Goal: Task Accomplishment & Management: Use online tool/utility

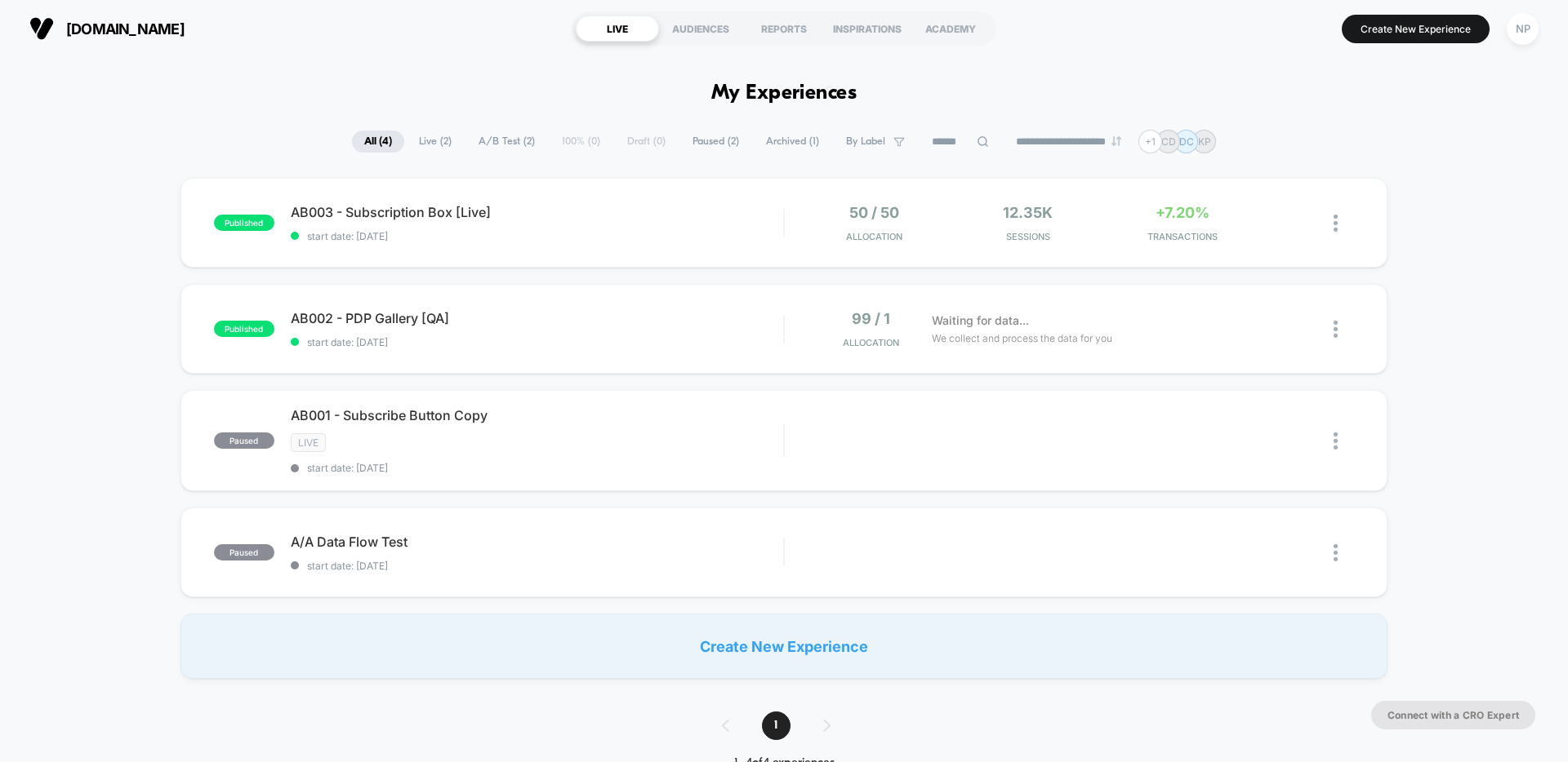
drag, startPoint x: 1528, startPoint y: 30, endPoint x: 1508, endPoint y: 50, distance: 28.3
click at [1527, 31] on div "NP" at bounding box center [1523, 29] width 32 height 32
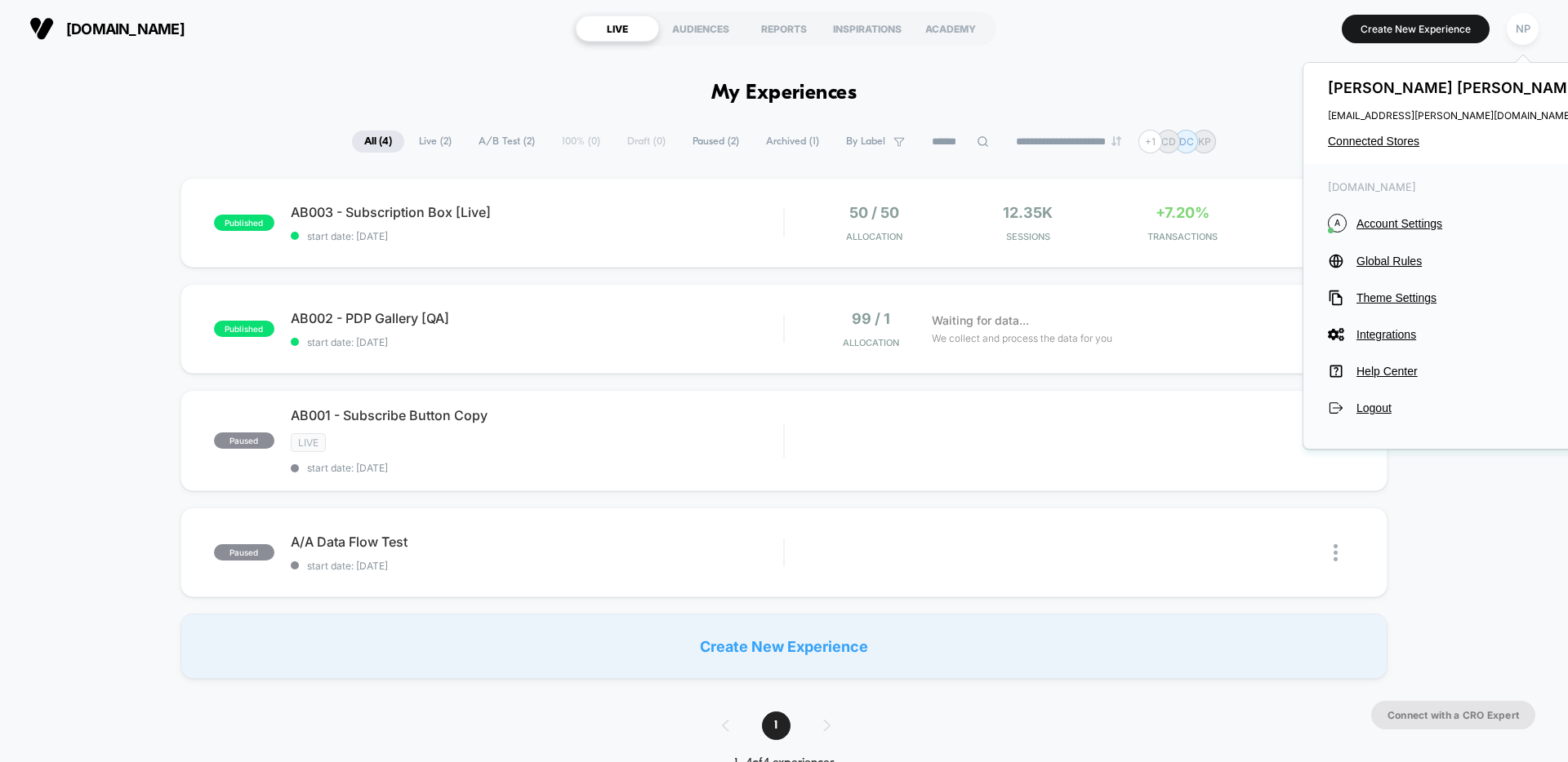
drag, startPoint x: 1192, startPoint y: 77, endPoint x: 945, endPoint y: 67, distance: 247.2
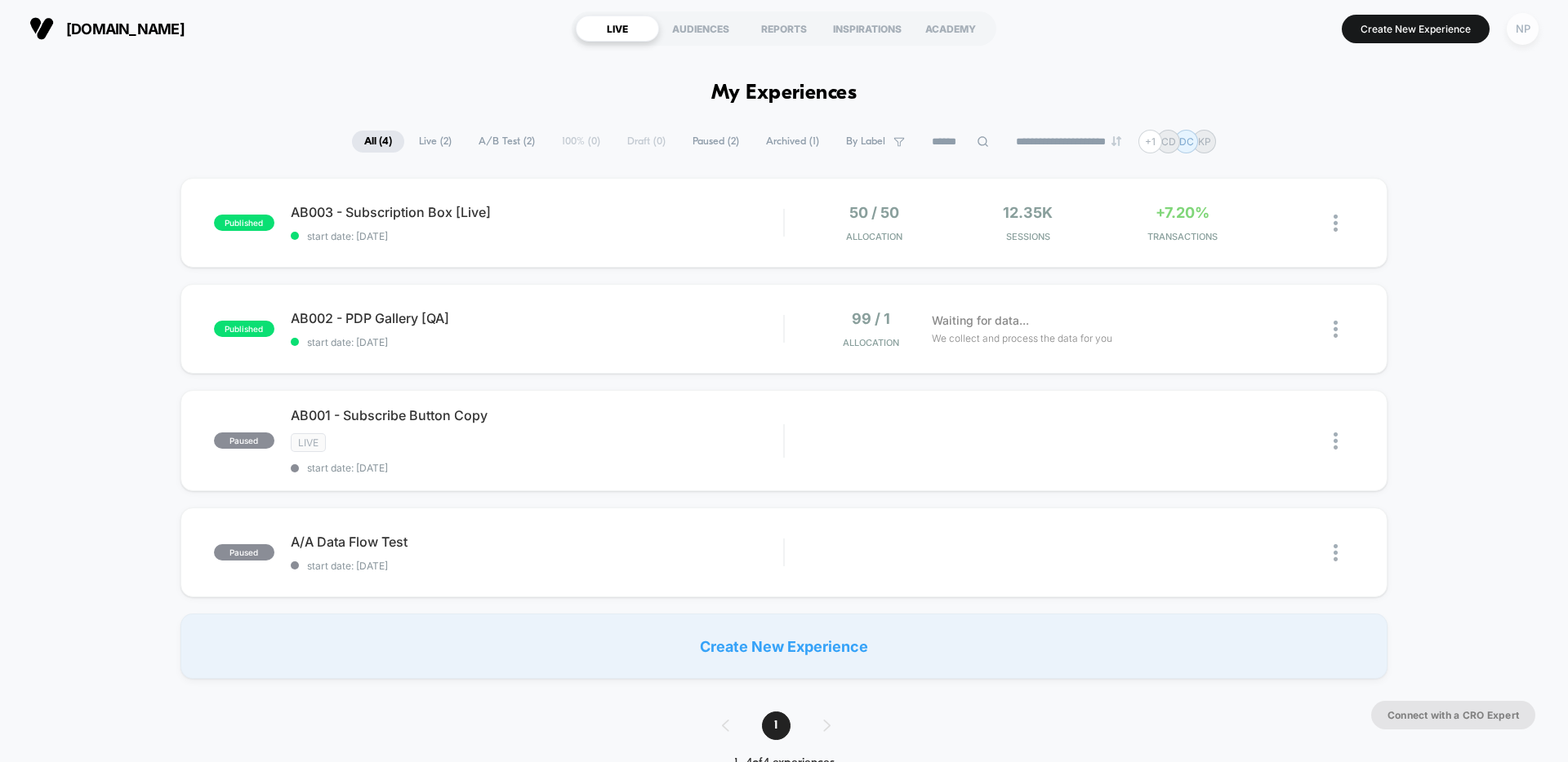
drag, startPoint x: 1520, startPoint y: 34, endPoint x: 1484, endPoint y: 57, distance: 42.7
click at [1519, 34] on div "NP" at bounding box center [1523, 29] width 32 height 32
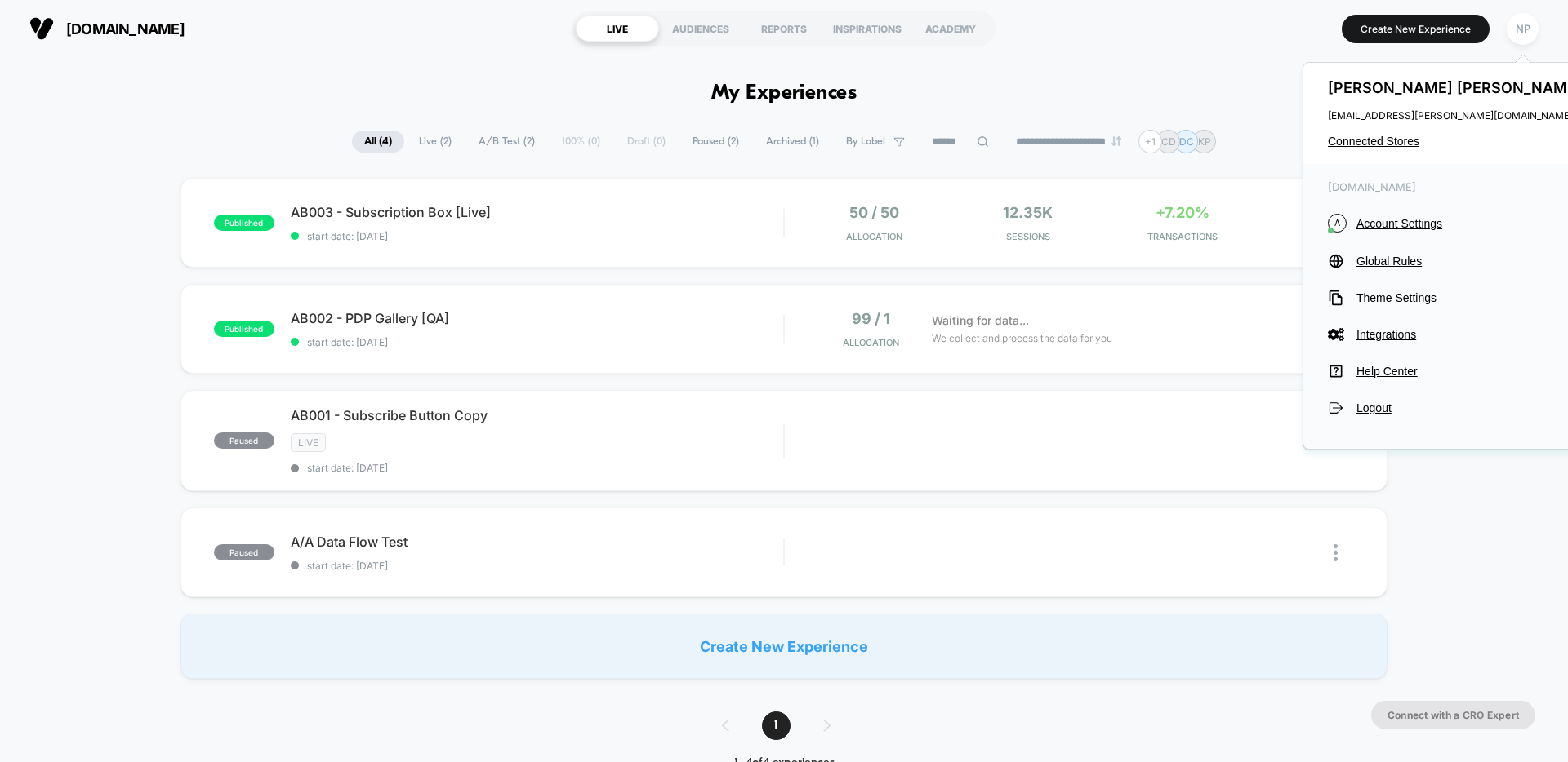
drag, startPoint x: 1386, startPoint y: 139, endPoint x: 1103, endPoint y: 268, distance: 311.0
click at [1386, 139] on span "Connected Stores" at bounding box center [1457, 141] width 258 height 13
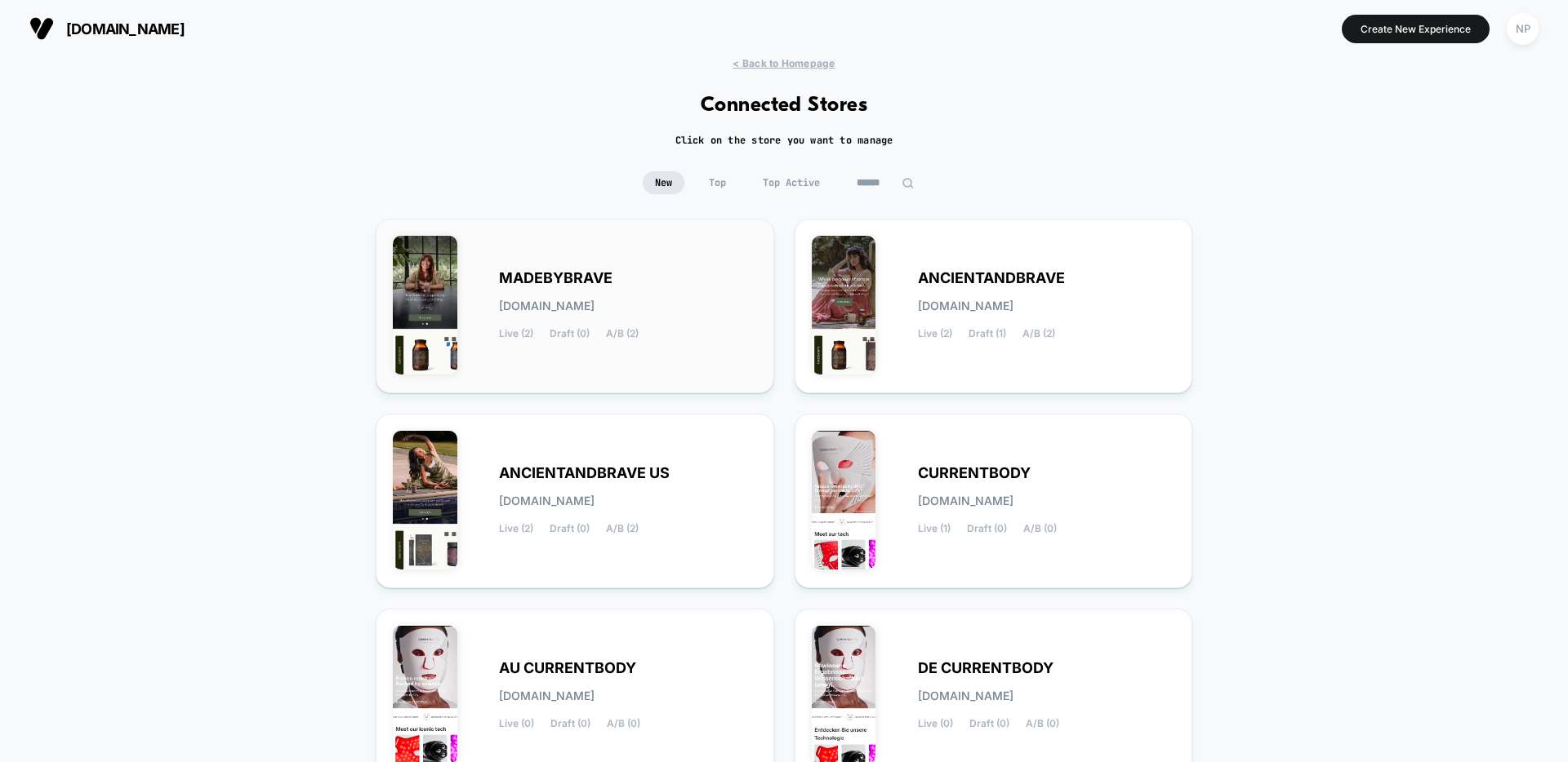
click at [592, 301] on span "[DOMAIN_NAME]" at bounding box center [547, 306] width 96 height 11
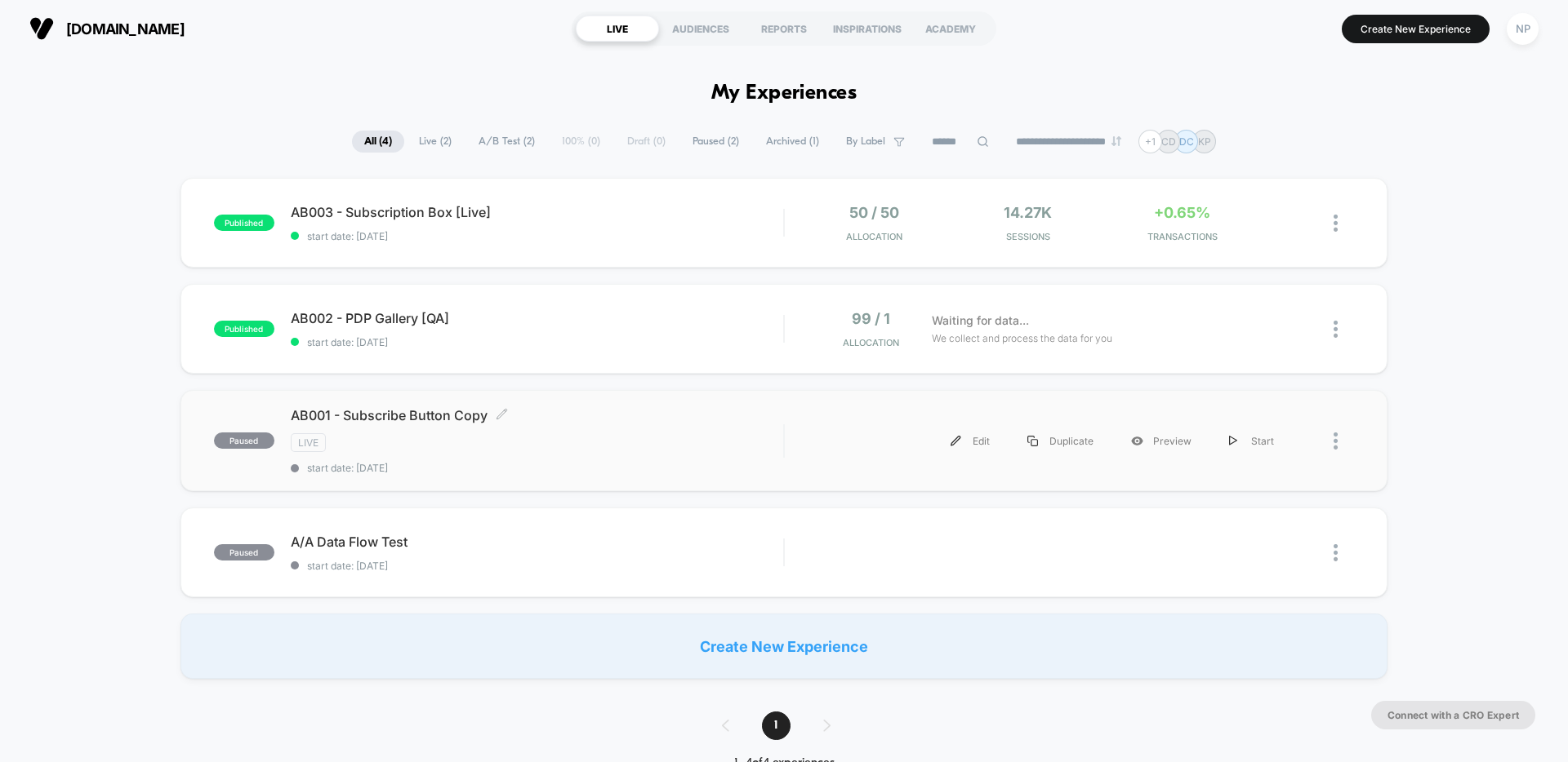
click at [625, 429] on div "AB001 - Subscribe Button Copy Click to edit experience details Click to edit ex…" at bounding box center [537, 441] width 493 height 67
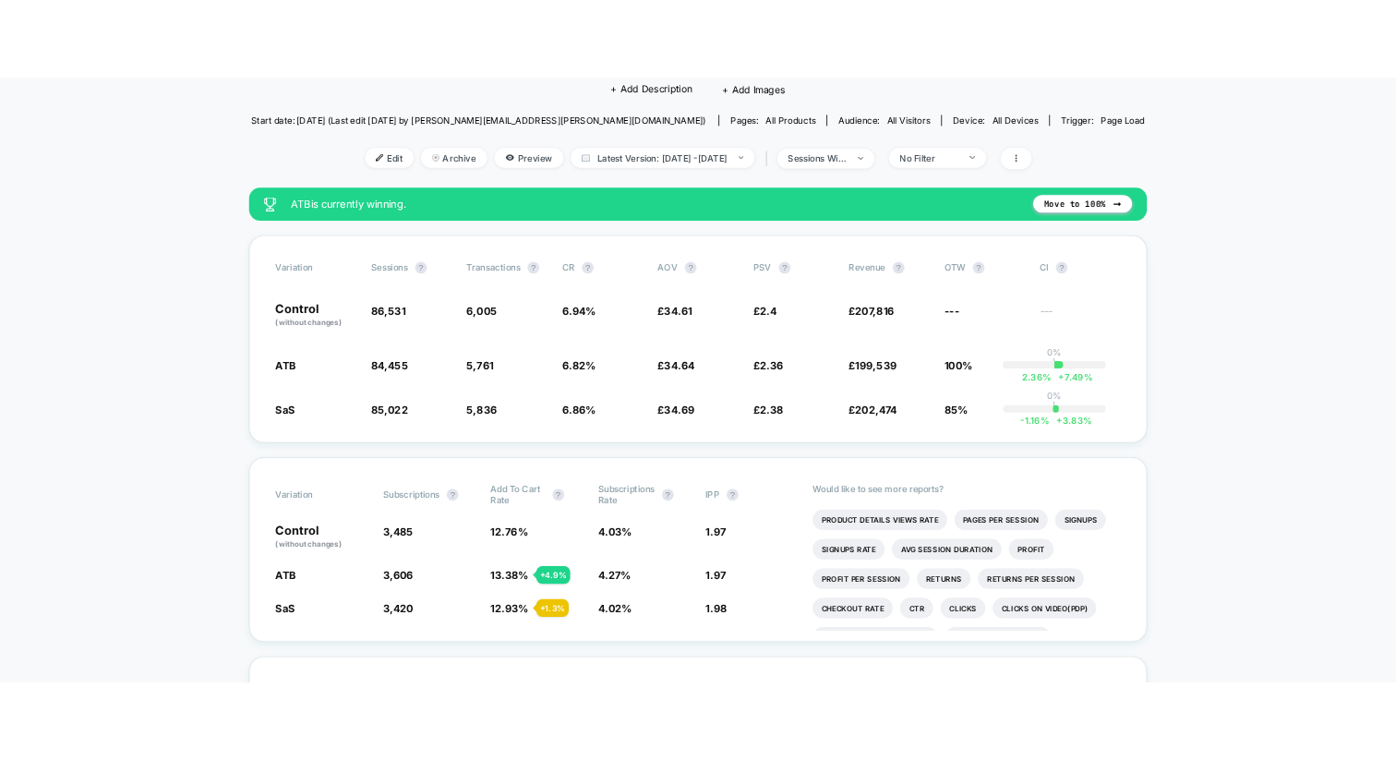
scroll to position [209, 0]
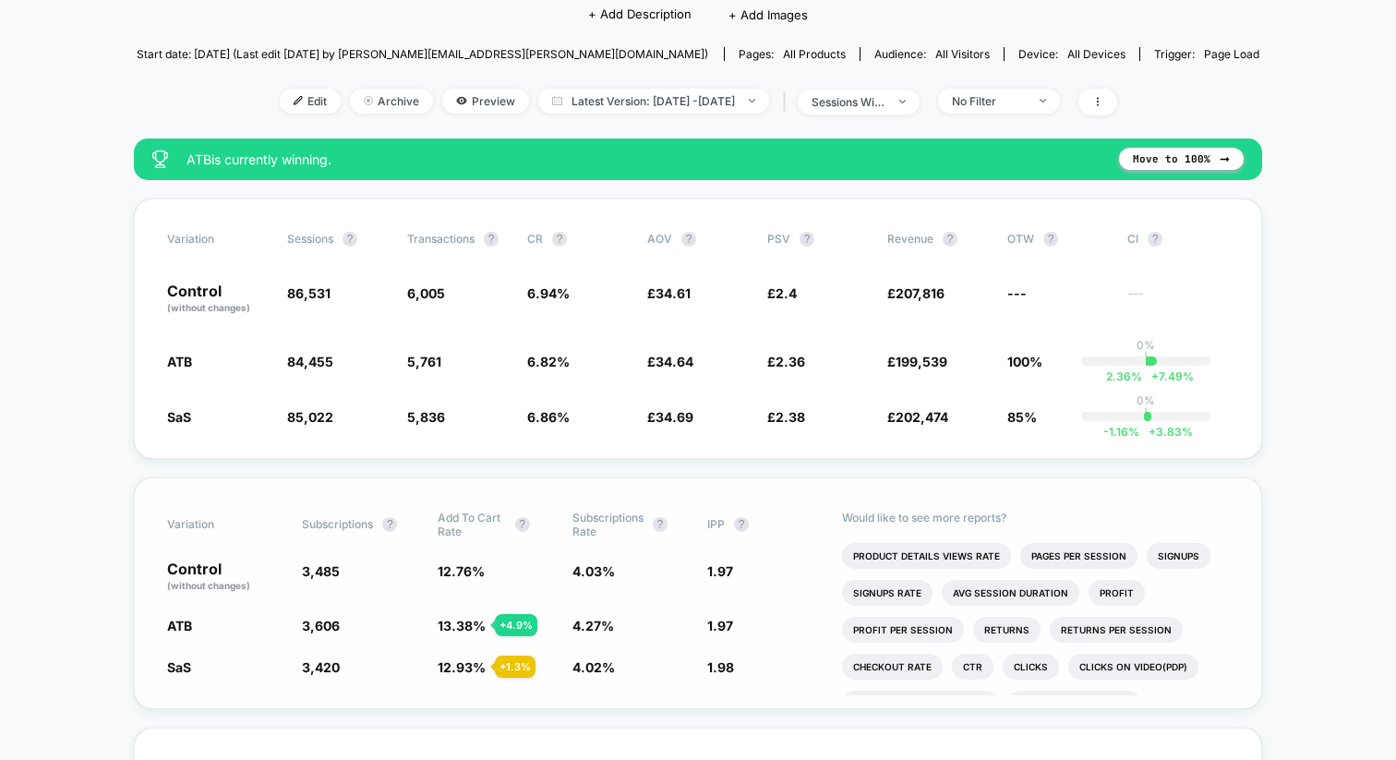
click at [463, 621] on span "13.38 %" at bounding box center [462, 626] width 48 height 16
click at [314, 359] on span "84,455" at bounding box center [310, 362] width 46 height 16
drag, startPoint x: 314, startPoint y: 358, endPoint x: 381, endPoint y: 378, distance: 70.1
click at [315, 358] on span "84,455" at bounding box center [310, 362] width 46 height 16
copy span "84,455"
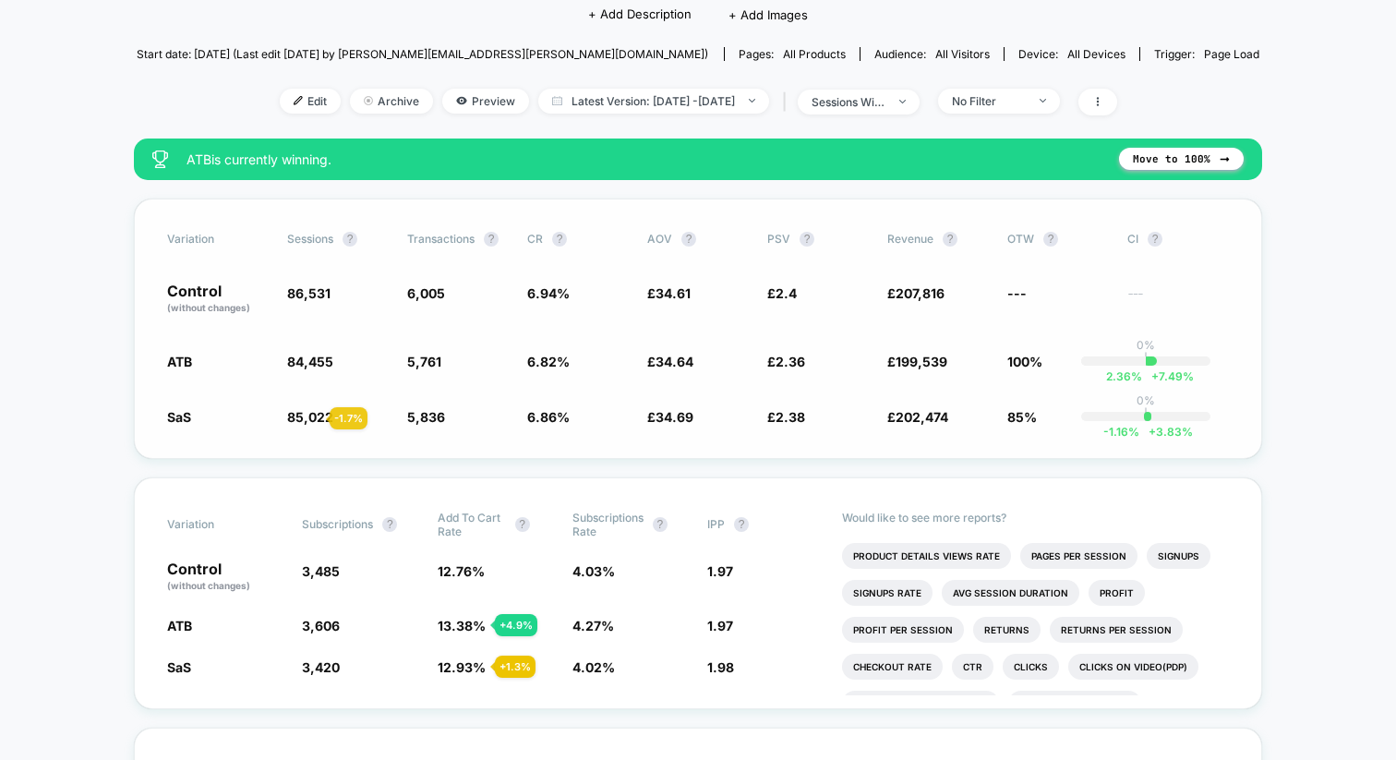
click at [307, 418] on span "85,022" at bounding box center [310, 417] width 46 height 16
copy span "85,022"
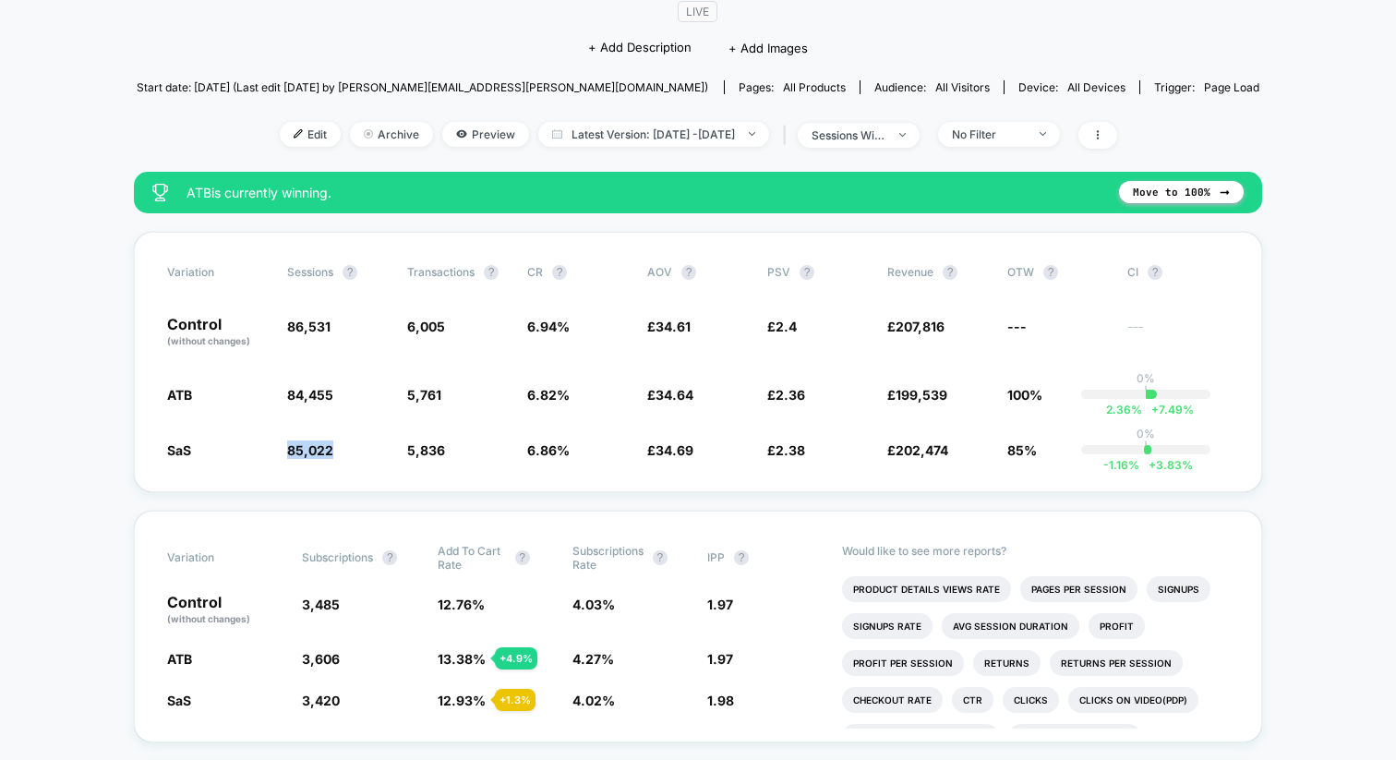
scroll to position [174, 0]
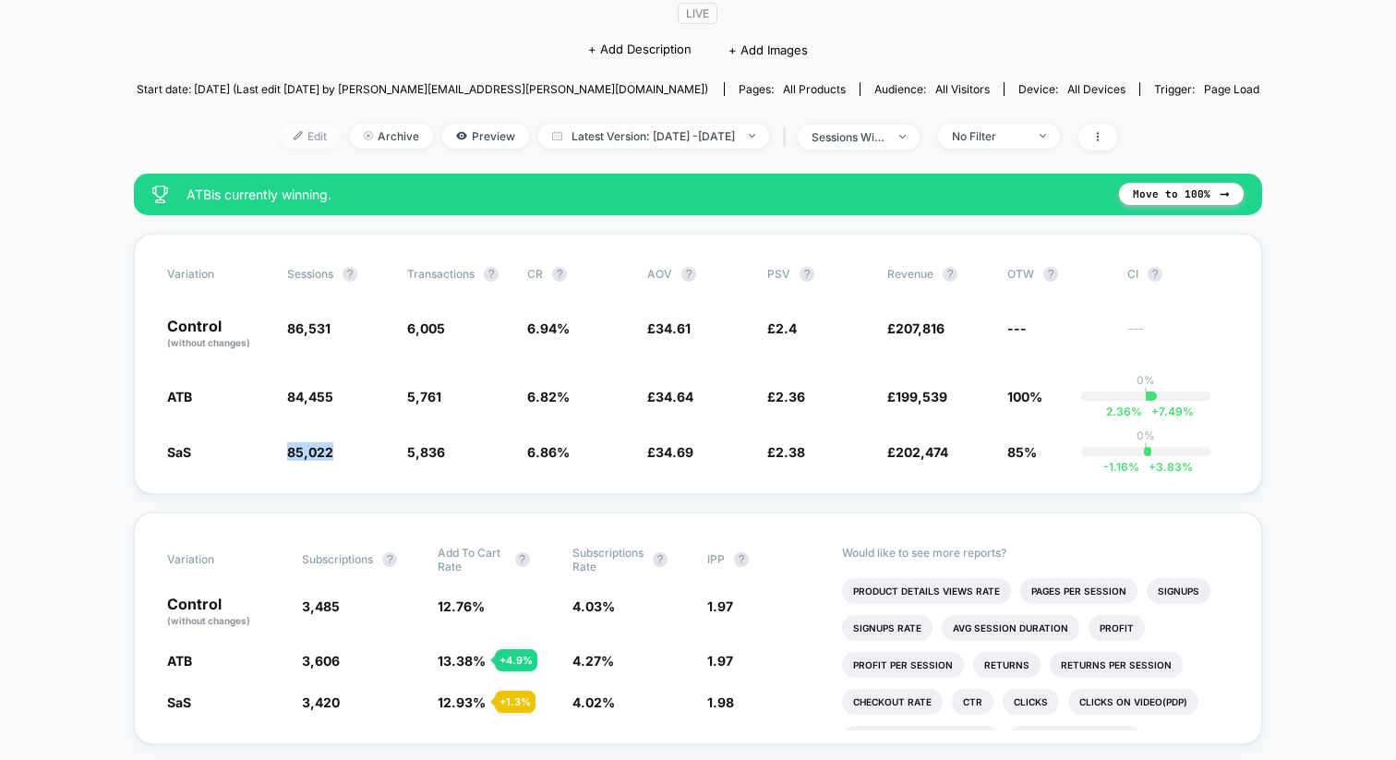
click at [283, 124] on span "Edit" at bounding box center [310, 136] width 61 height 25
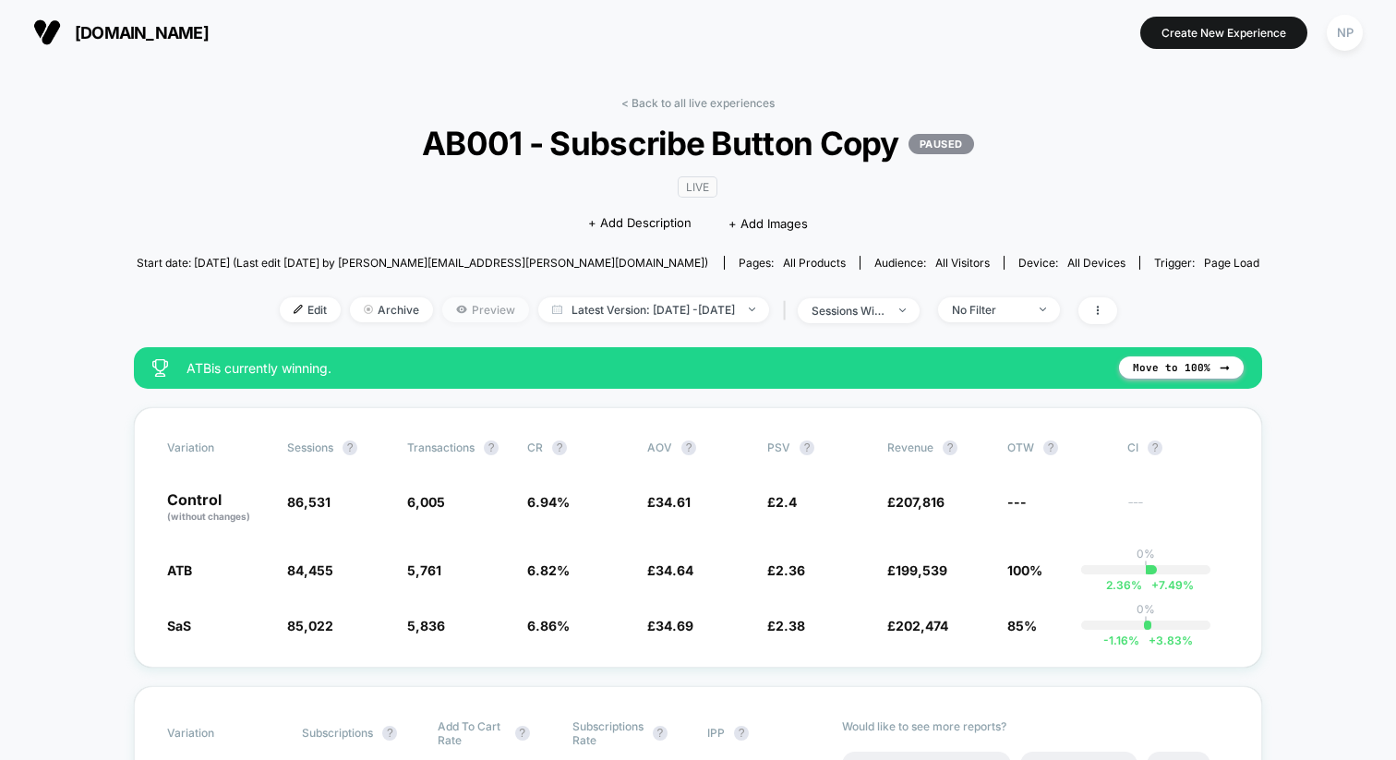
drag, startPoint x: 454, startPoint y: 308, endPoint x: 467, endPoint y: 319, distance: 16.4
click at [455, 308] on span "Preview" at bounding box center [485, 309] width 87 height 25
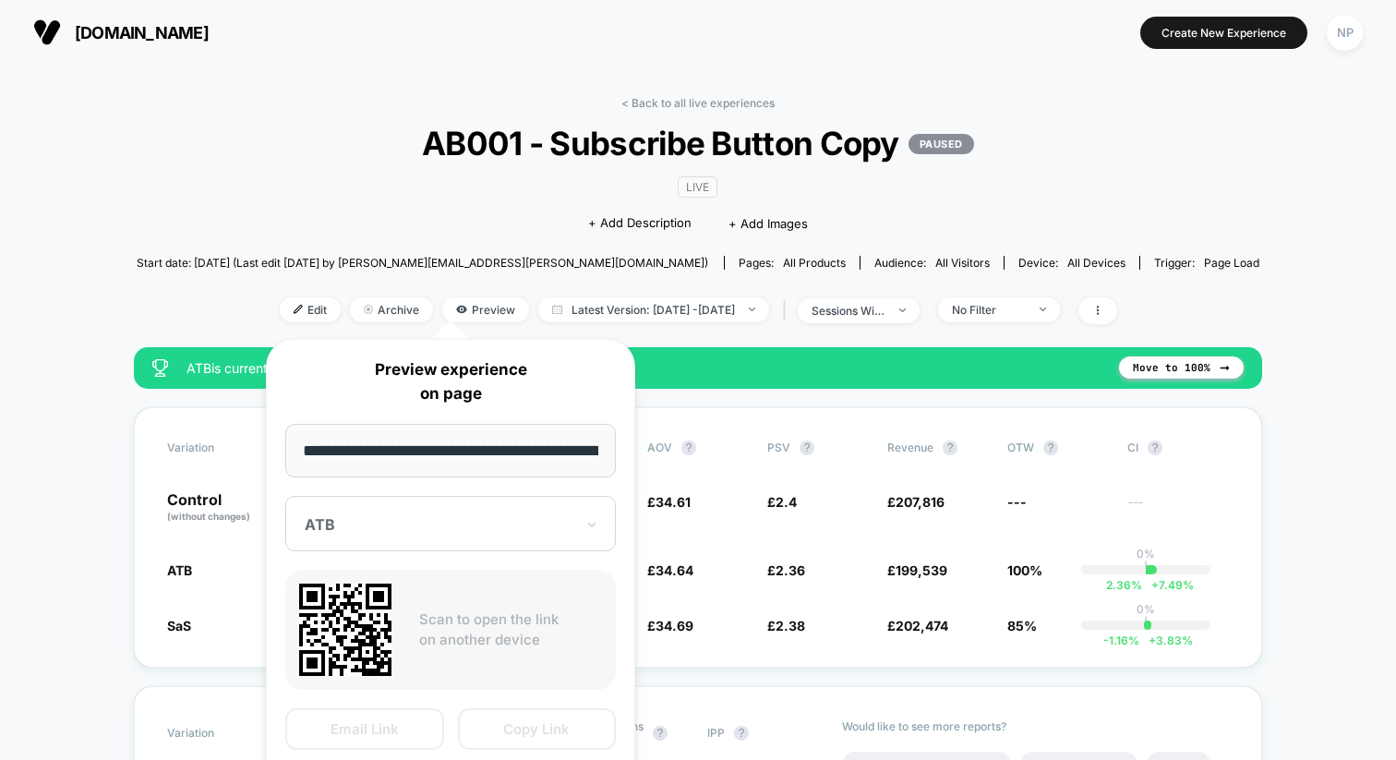
scroll to position [0, 139]
click at [525, 737] on button "Copy Link" at bounding box center [537, 730] width 159 height 42
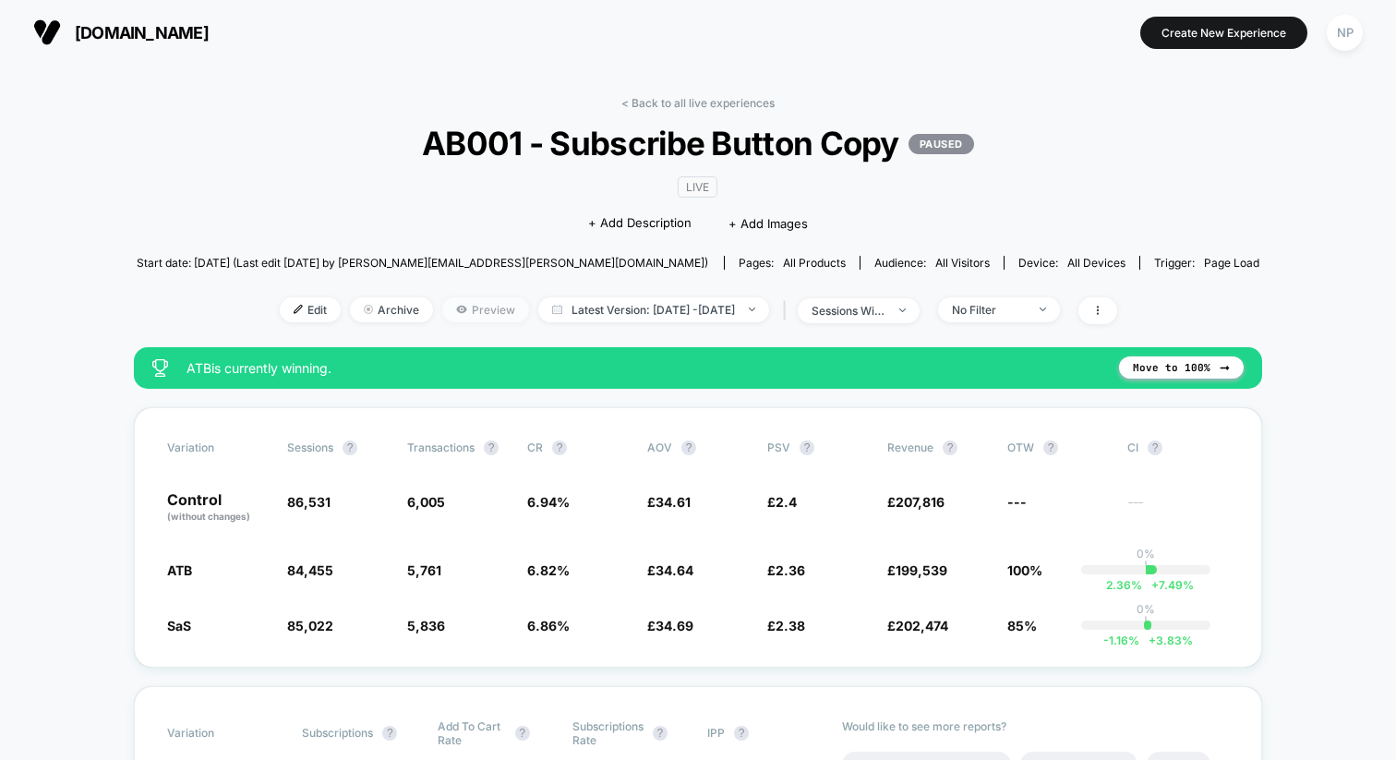
click at [444, 297] on span "Preview" at bounding box center [485, 309] width 87 height 25
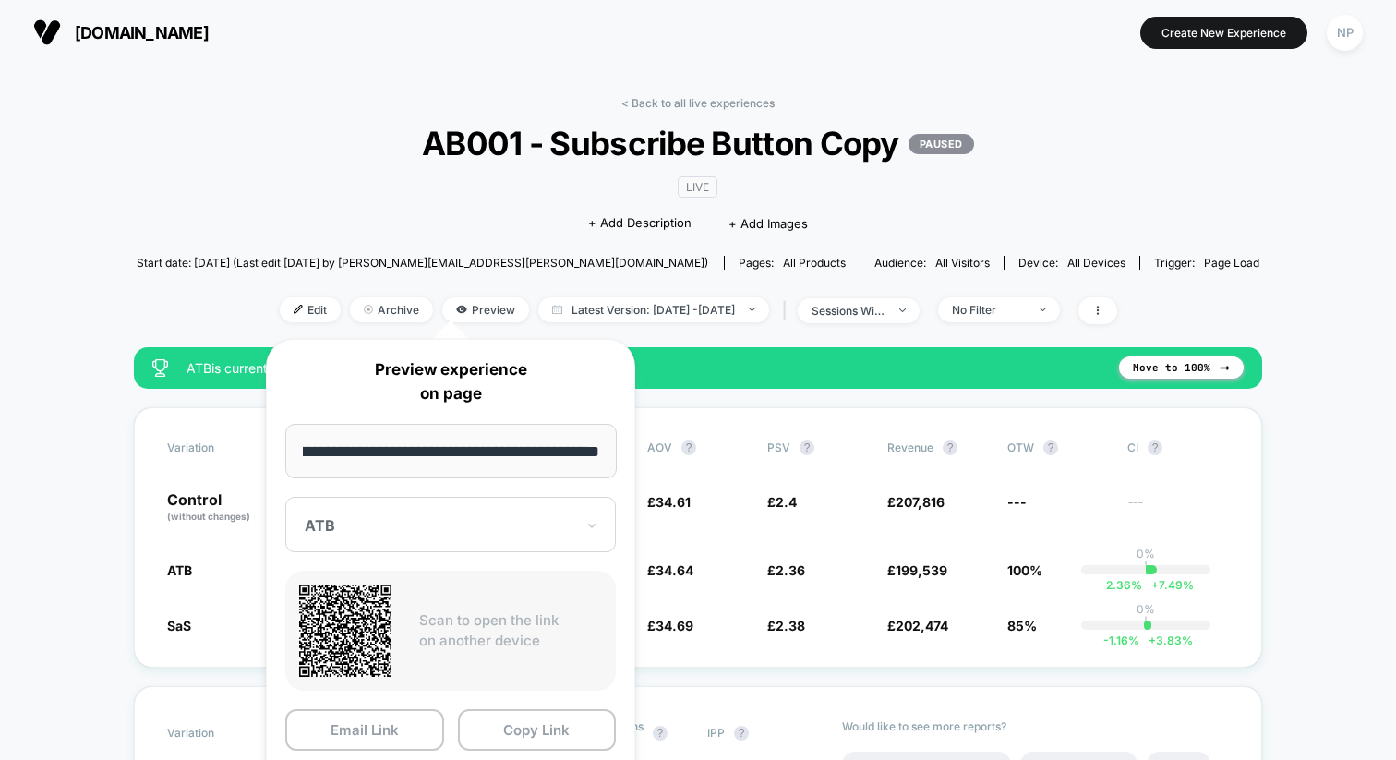
drag, startPoint x: 388, startPoint y: 528, endPoint x: 388, endPoint y: 538, distance: 10.2
click at [388, 528] on div at bounding box center [440, 525] width 270 height 18
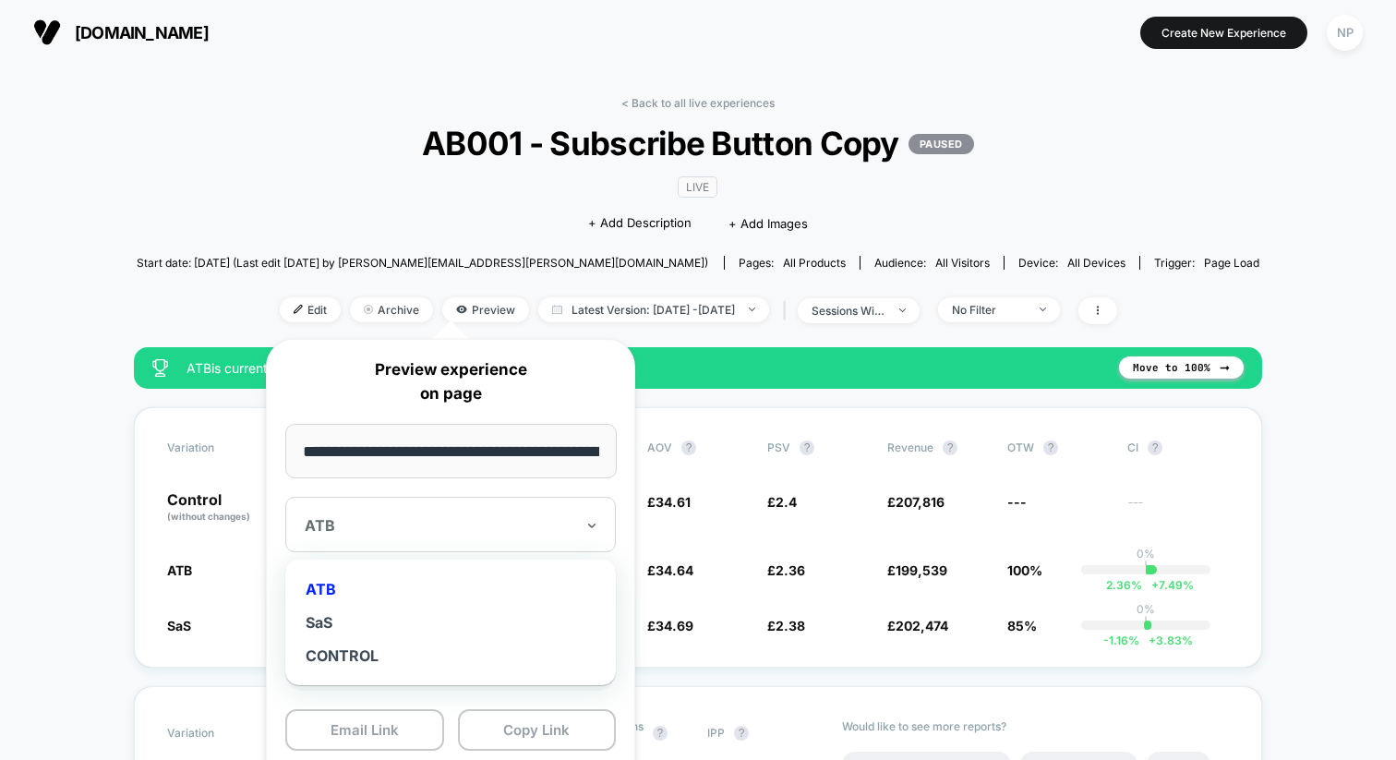
click at [333, 628] on div "SaS" at bounding box center [451, 622] width 312 height 33
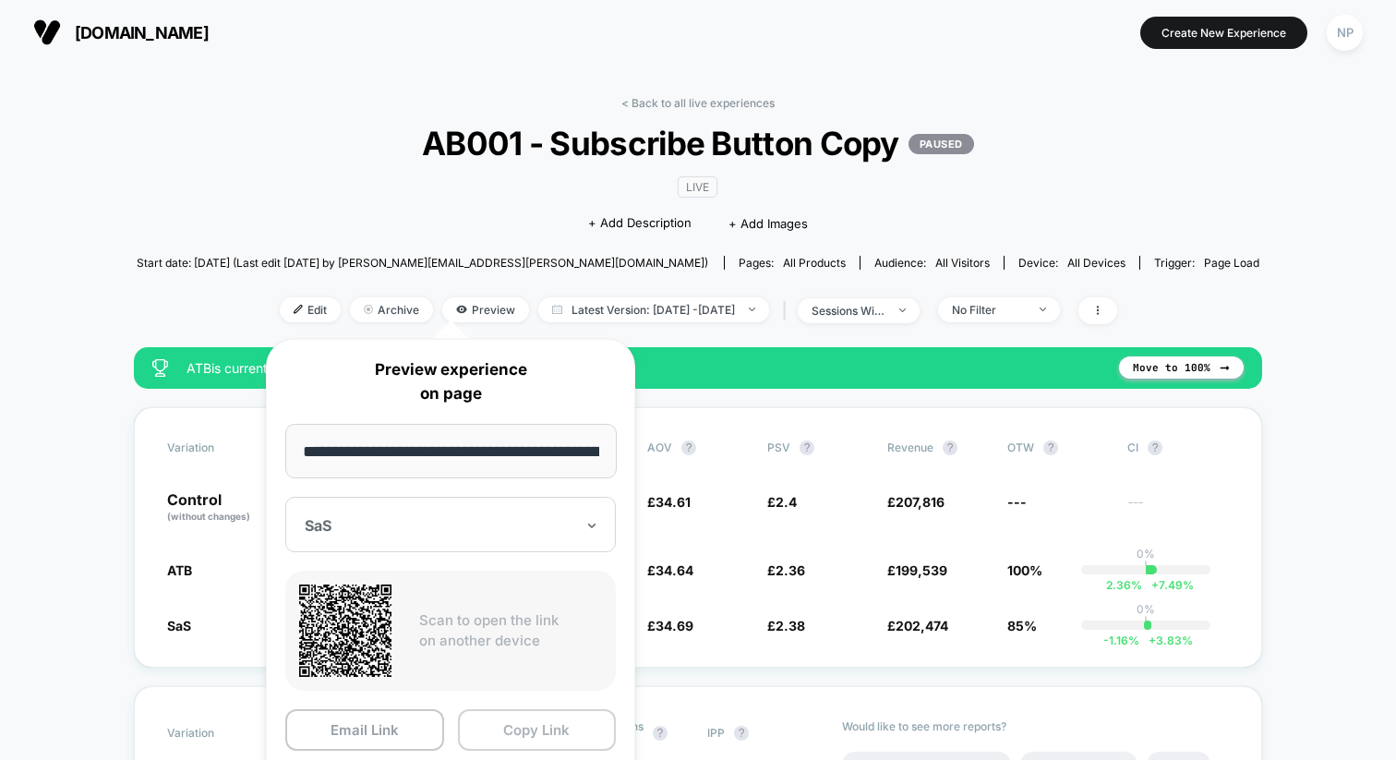
click at [525, 734] on button "Copy Link" at bounding box center [537, 730] width 159 height 42
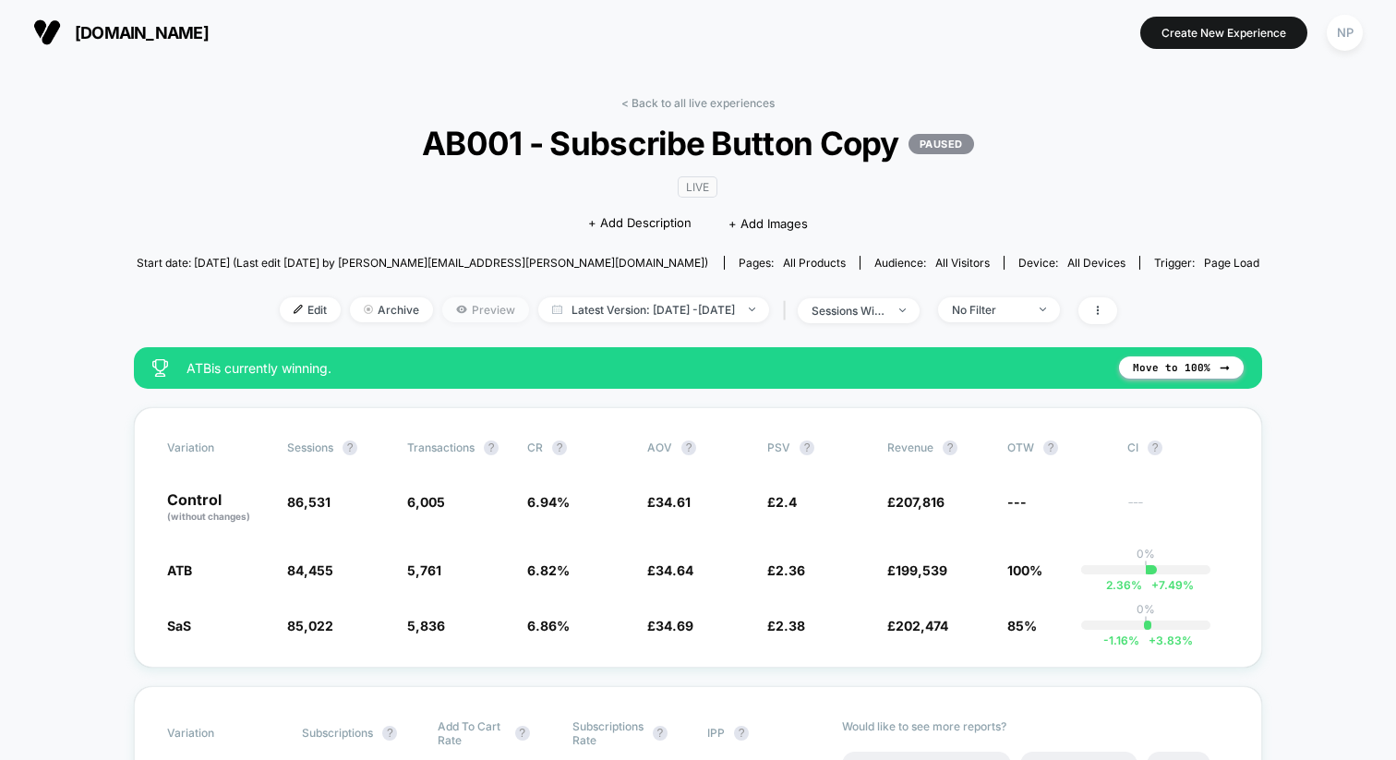
click at [442, 306] on span "Preview" at bounding box center [485, 309] width 87 height 25
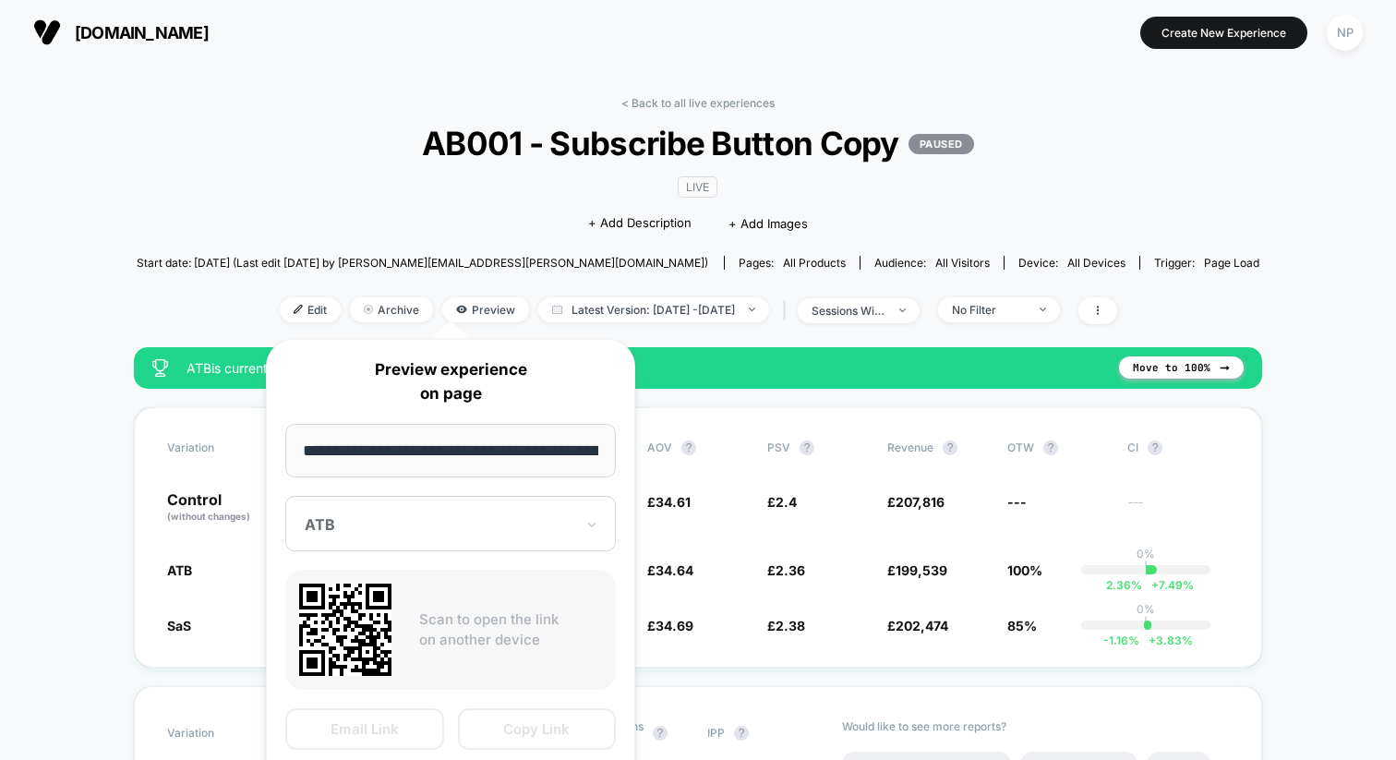
scroll to position [0, 139]
drag, startPoint x: 544, startPoint y: 453, endPoint x: 646, endPoint y: 452, distance: 102.5
click at [645, 452] on div "**********" at bounding box center [450, 582] width 406 height 524
type input "**********"
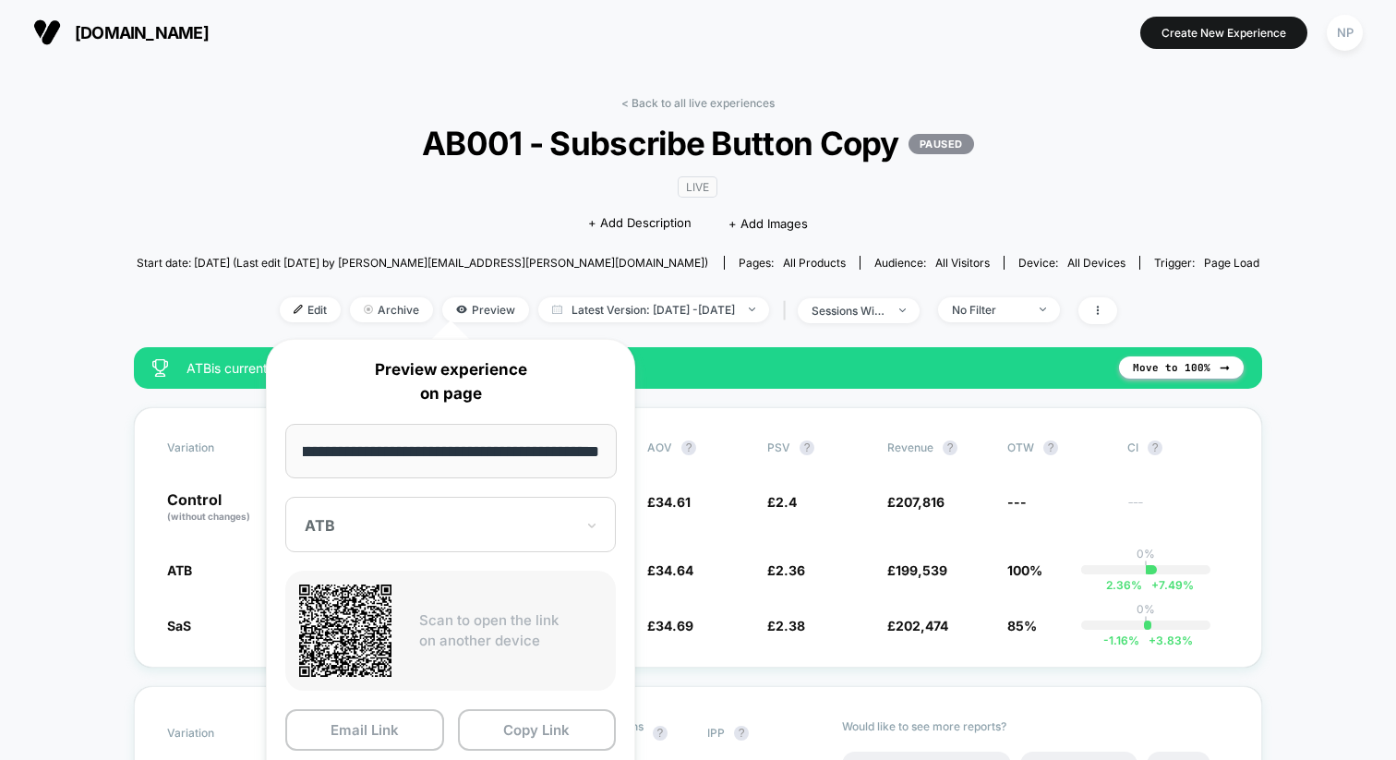
click at [530, 525] on div at bounding box center [440, 525] width 270 height 18
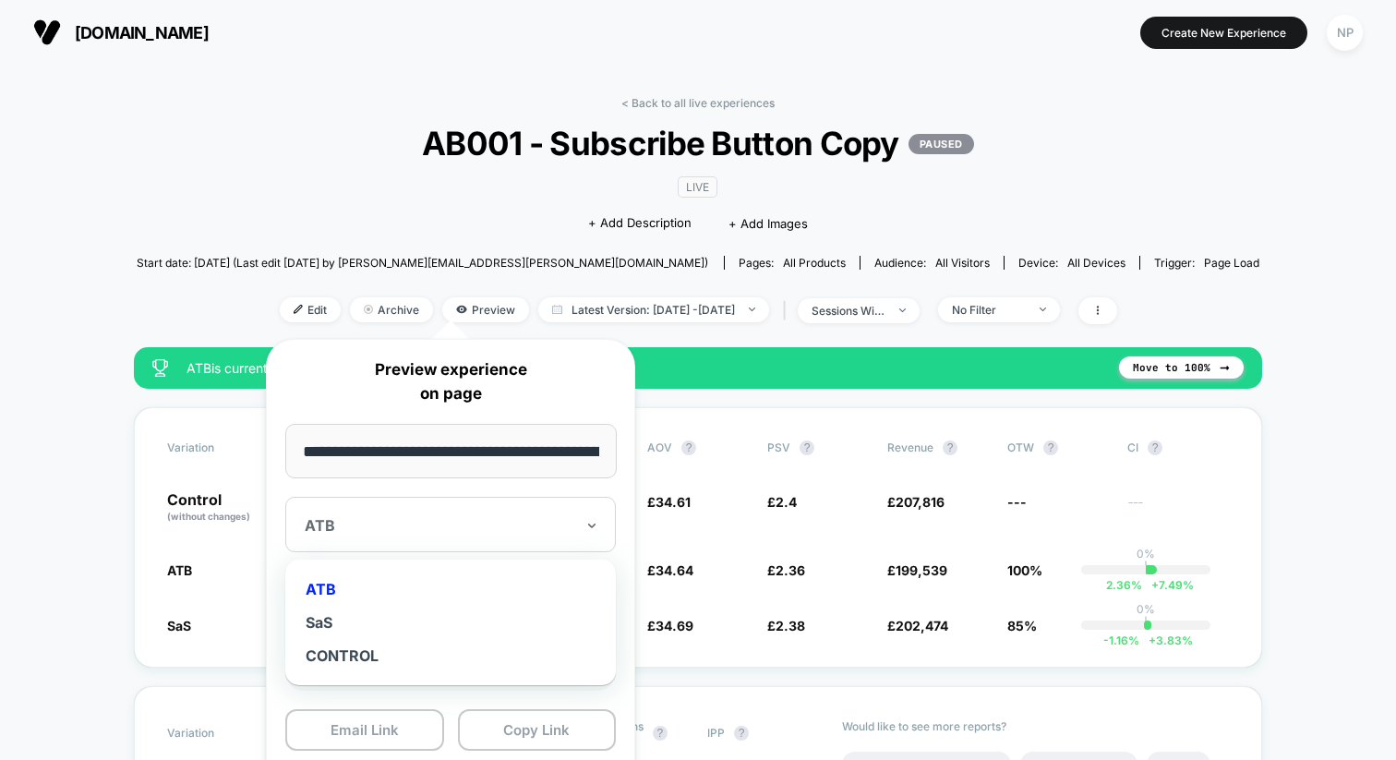
drag, startPoint x: 328, startPoint y: 625, endPoint x: 352, endPoint y: 634, distance: 25.7
click at [328, 625] on div "SaS" at bounding box center [451, 622] width 312 height 33
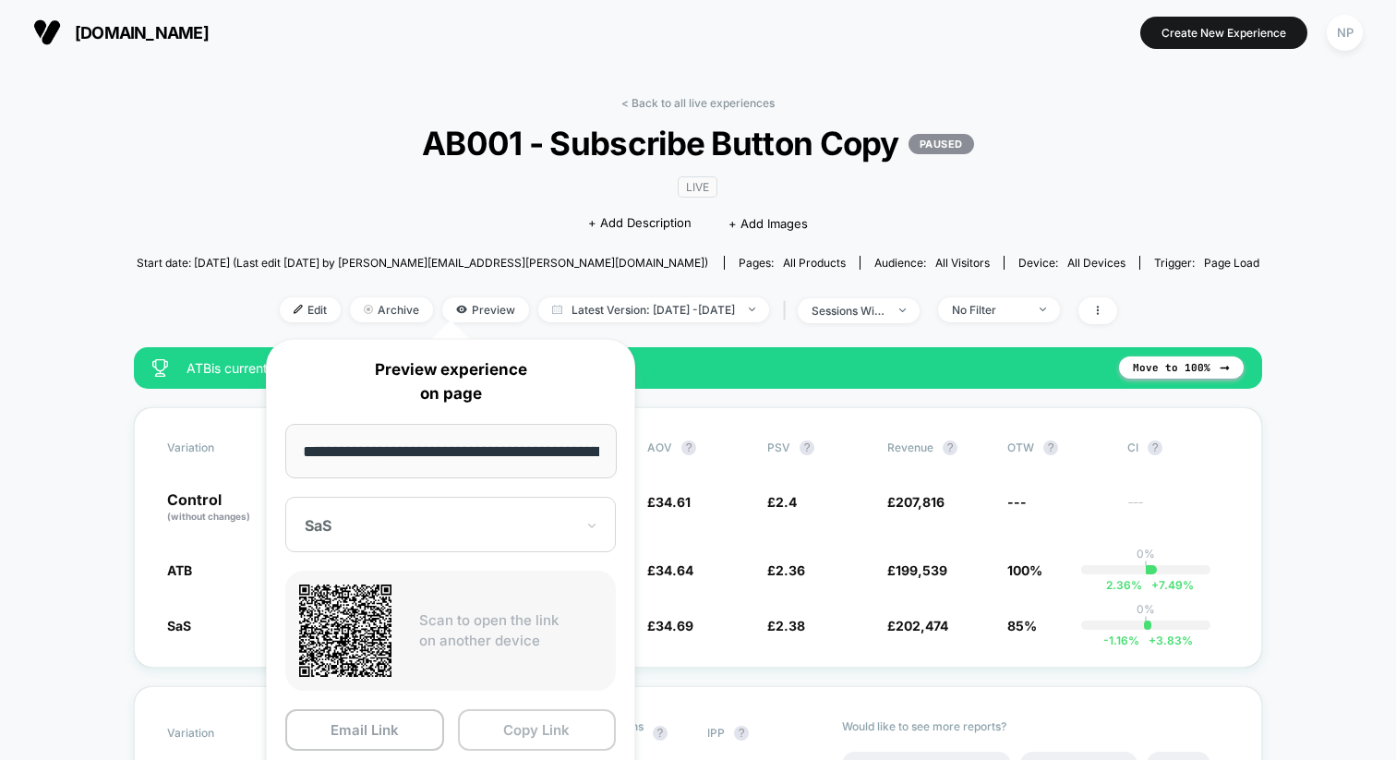
click at [508, 727] on button "Copy Link" at bounding box center [537, 730] width 159 height 42
